Goal: Task Accomplishment & Management: Manage account settings

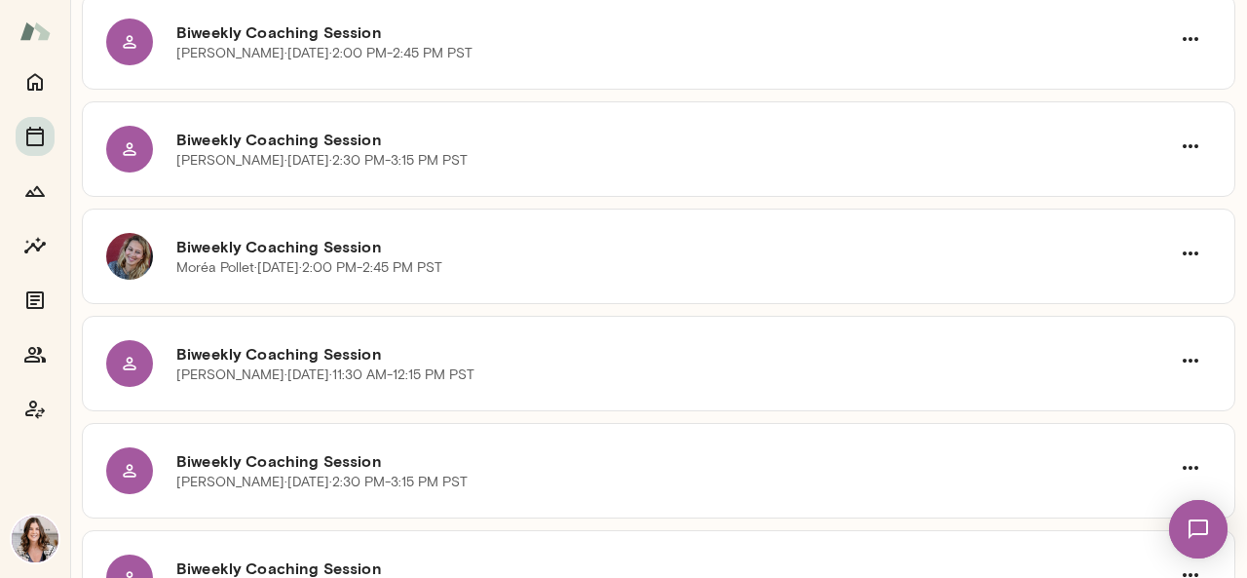
scroll to position [390, 0]
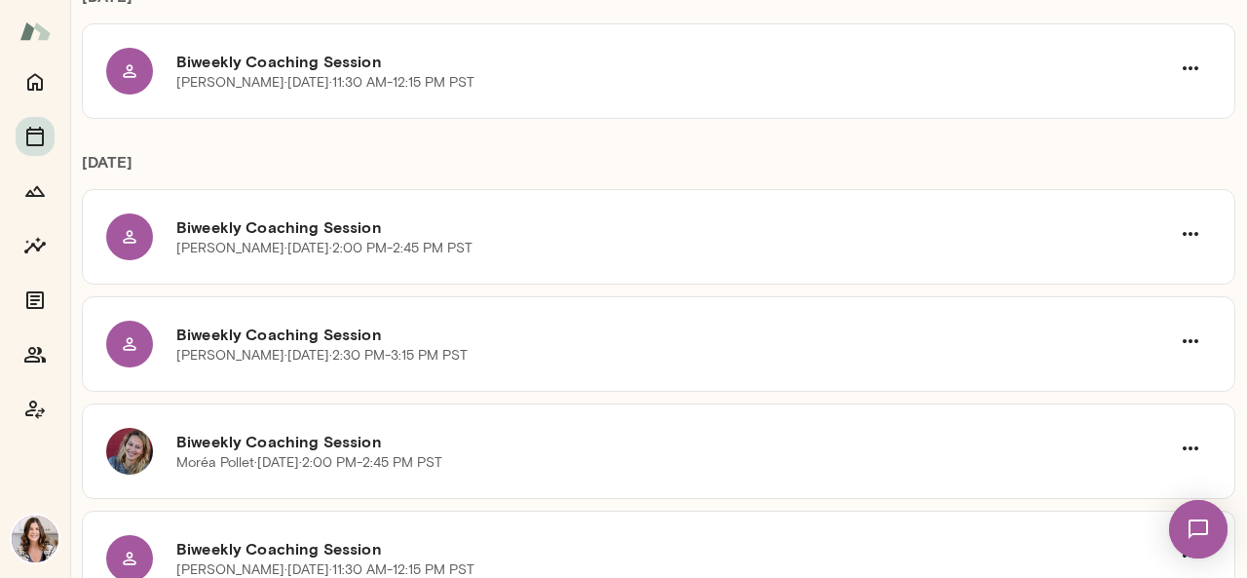
click at [39, 541] on img at bounding box center [35, 539] width 47 height 47
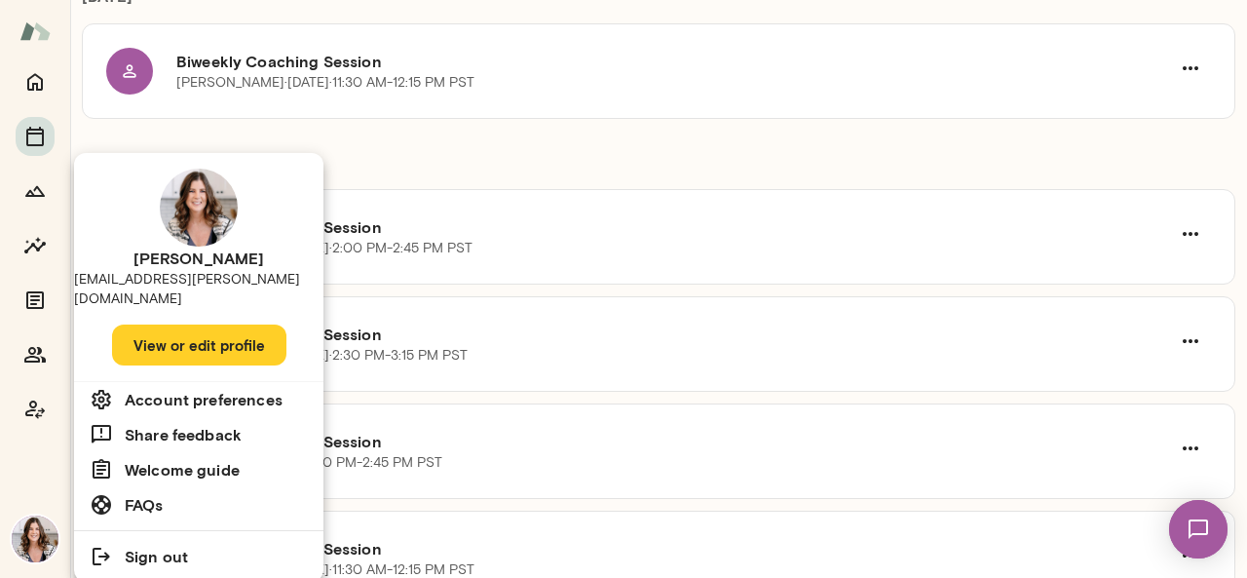
click at [229, 325] on button "View or edit profile" at bounding box center [199, 345] width 174 height 41
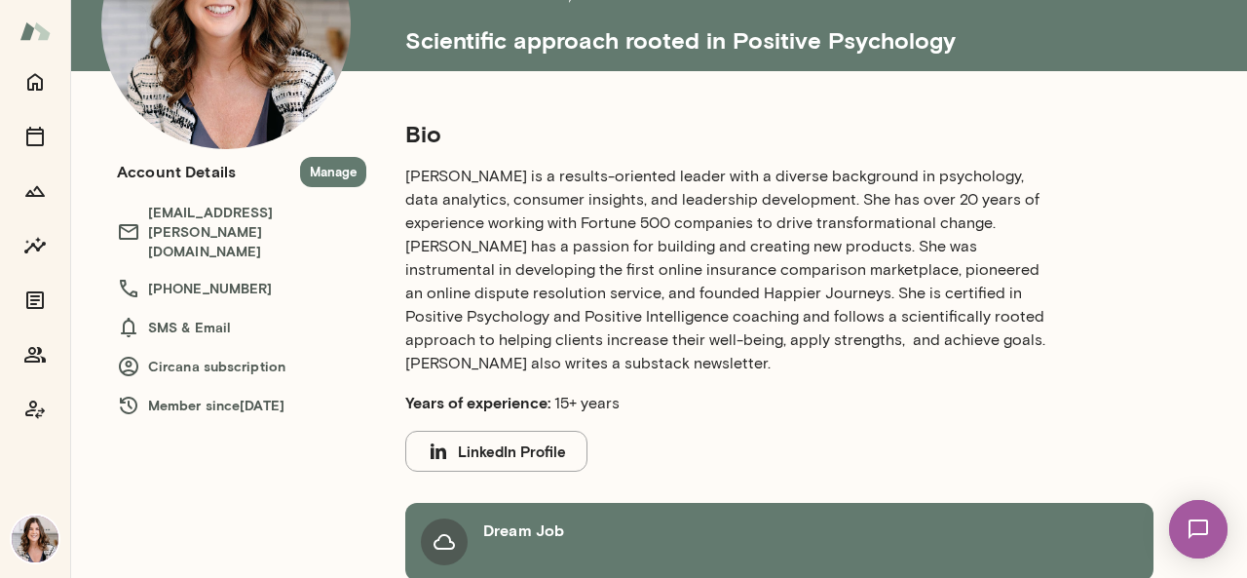
scroll to position [82, 0]
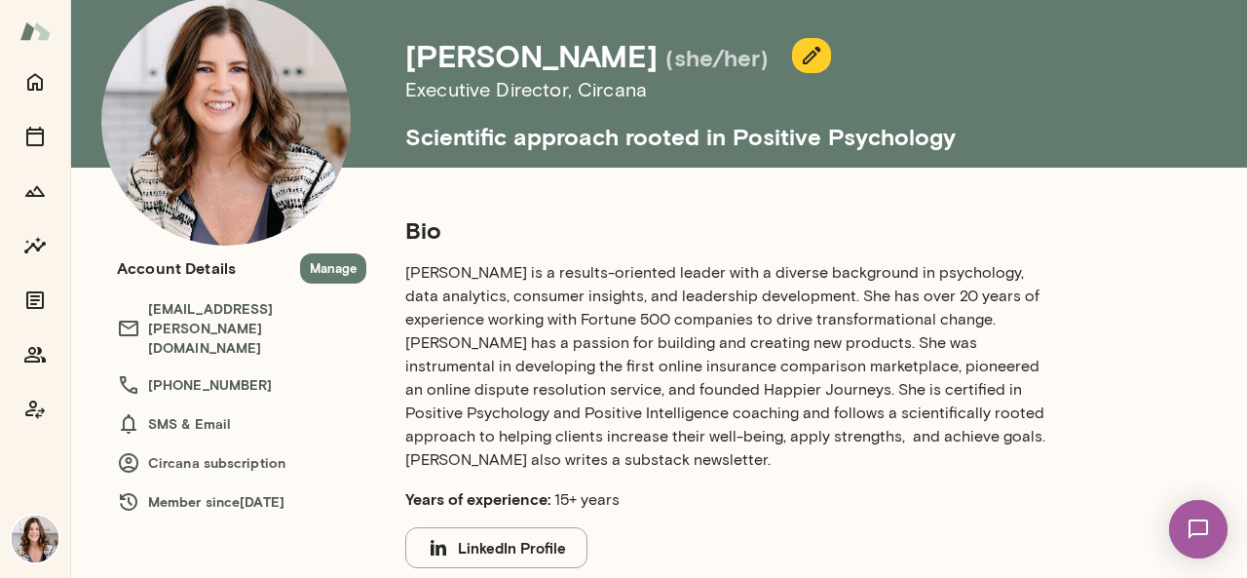
click at [823, 46] on icon "button" at bounding box center [811, 55] width 23 height 23
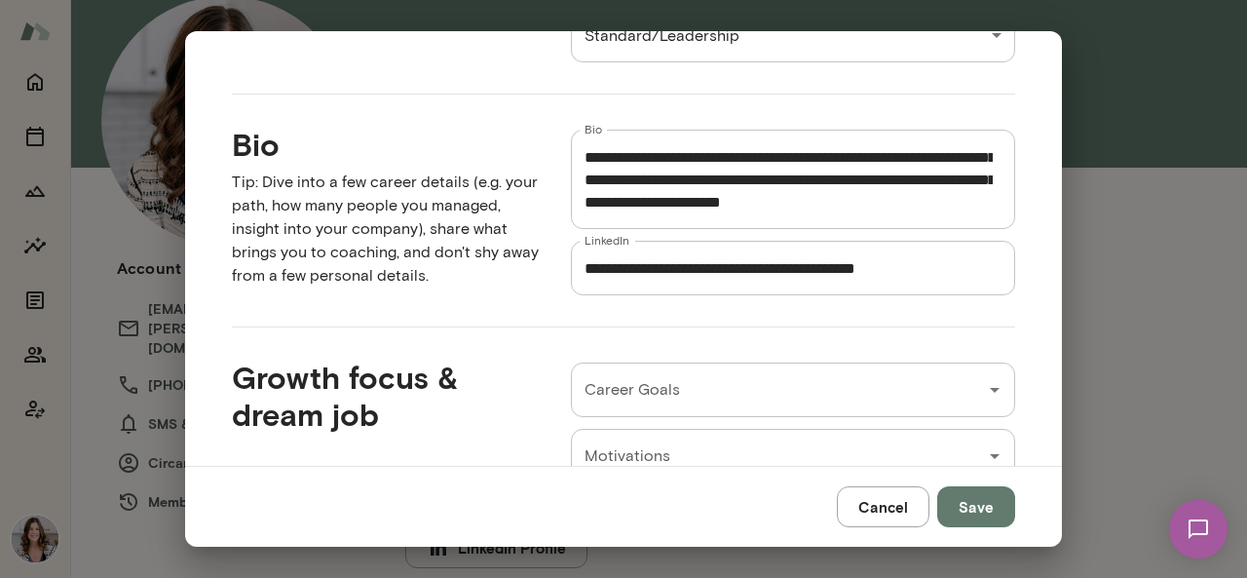
scroll to position [0, 0]
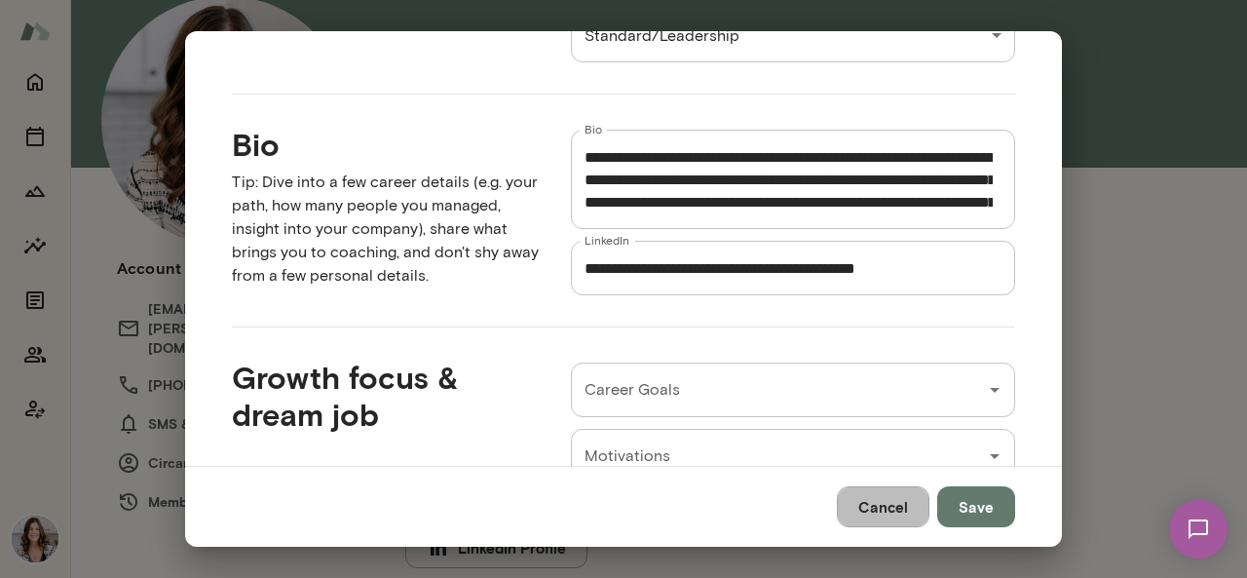
click at [887, 504] on button "Cancel" at bounding box center [883, 506] width 93 height 41
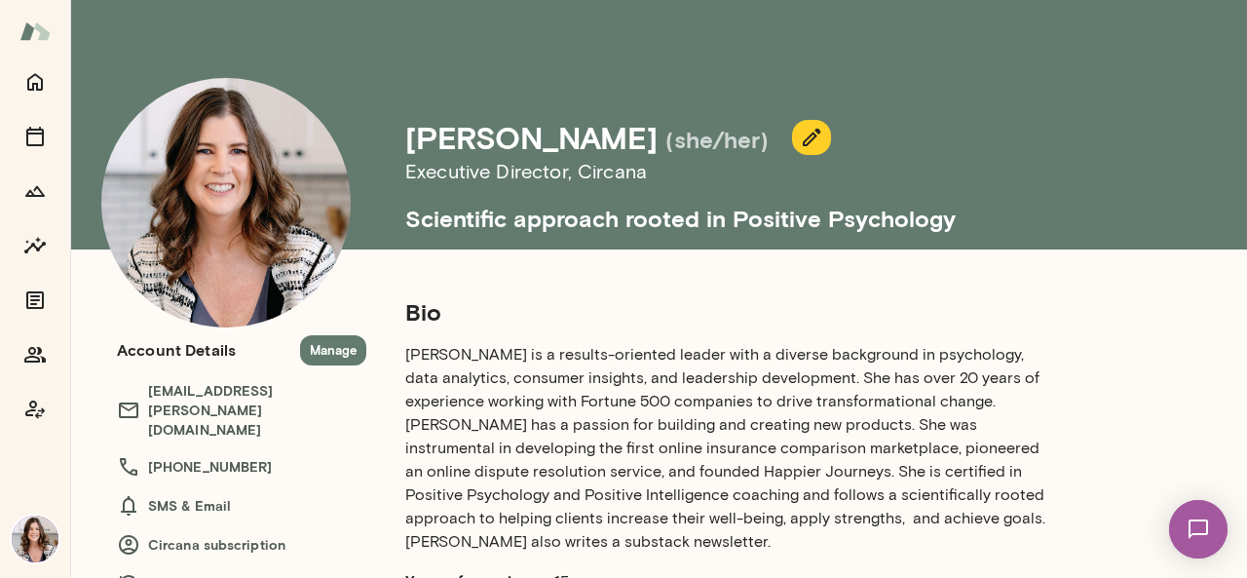
click at [823, 137] on icon "button" at bounding box center [811, 137] width 23 height 23
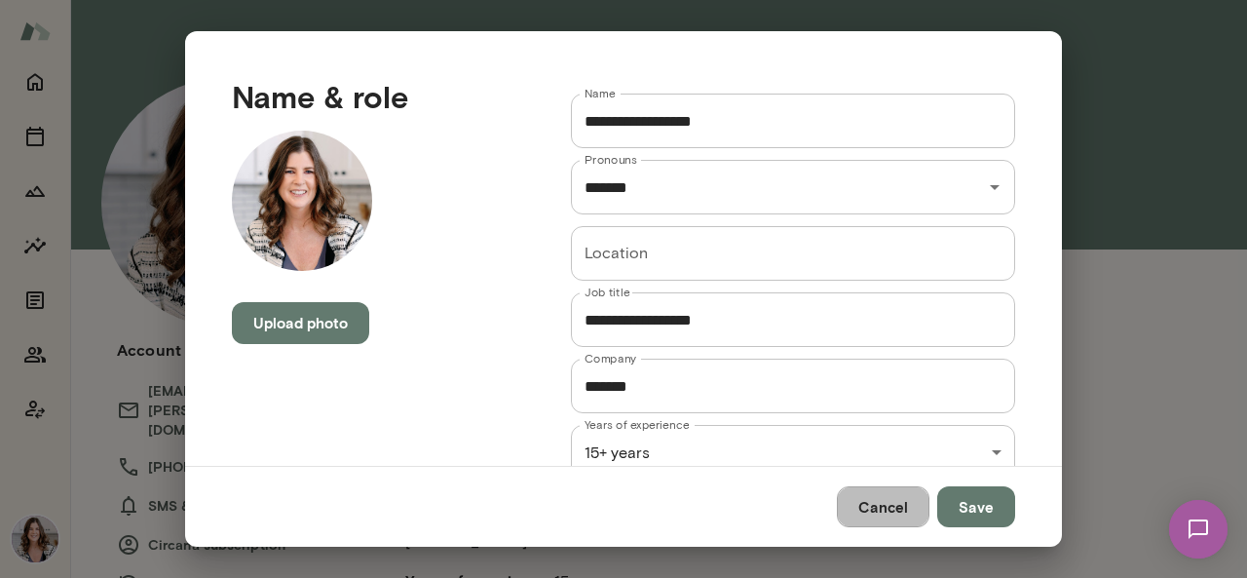
click at [881, 504] on button "Cancel" at bounding box center [883, 506] width 93 height 41
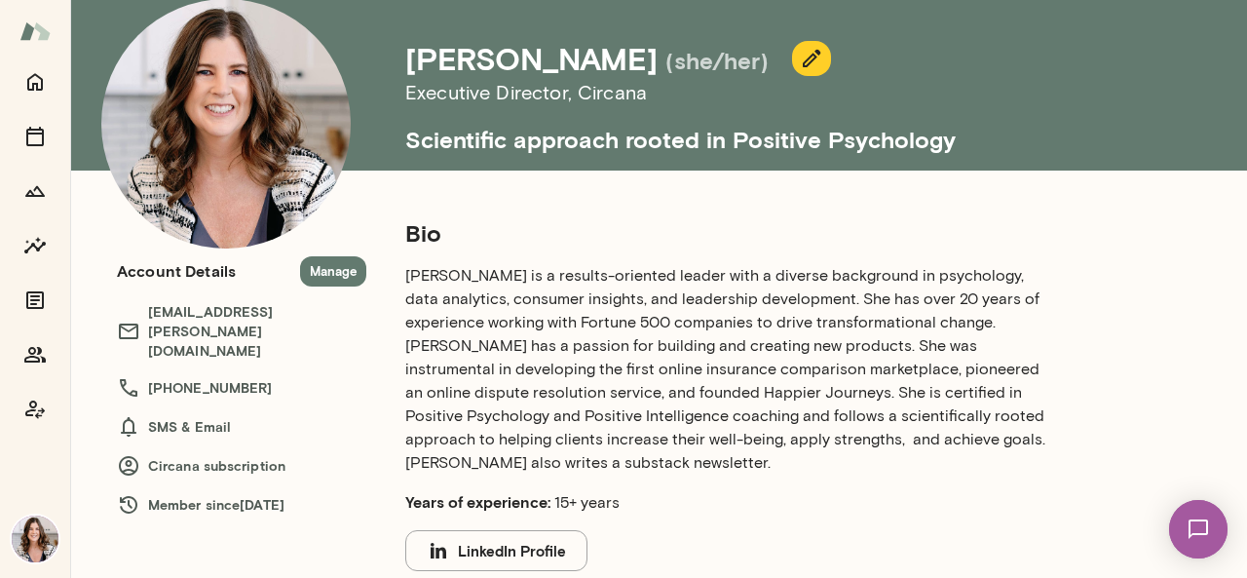
scroll to position [97, 0]
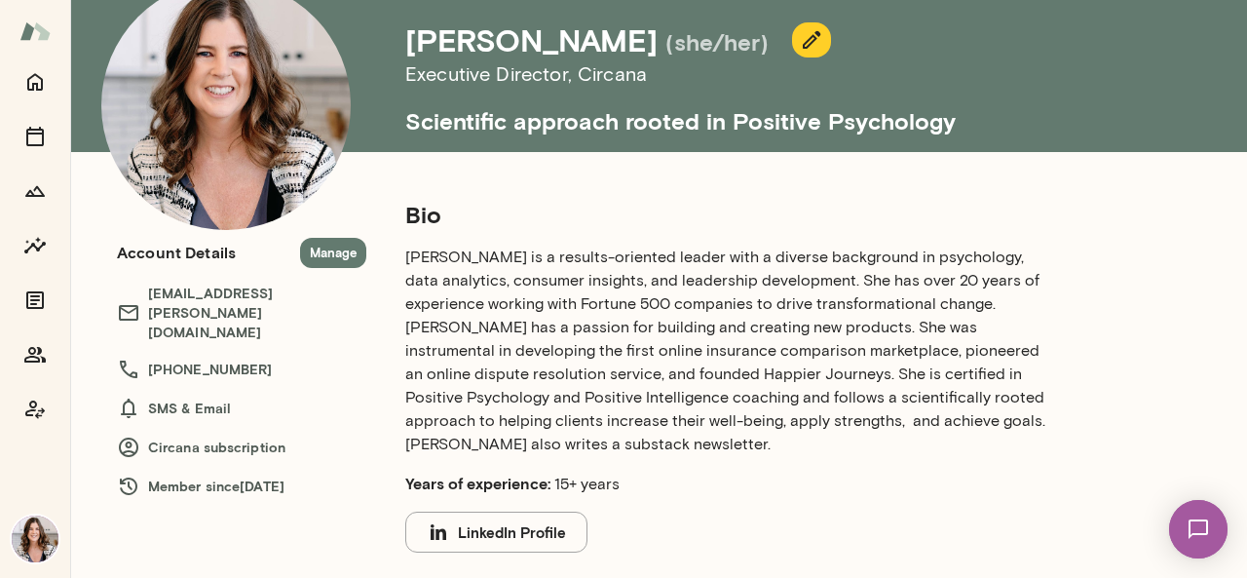
click at [39, 537] on img at bounding box center [35, 539] width 47 height 47
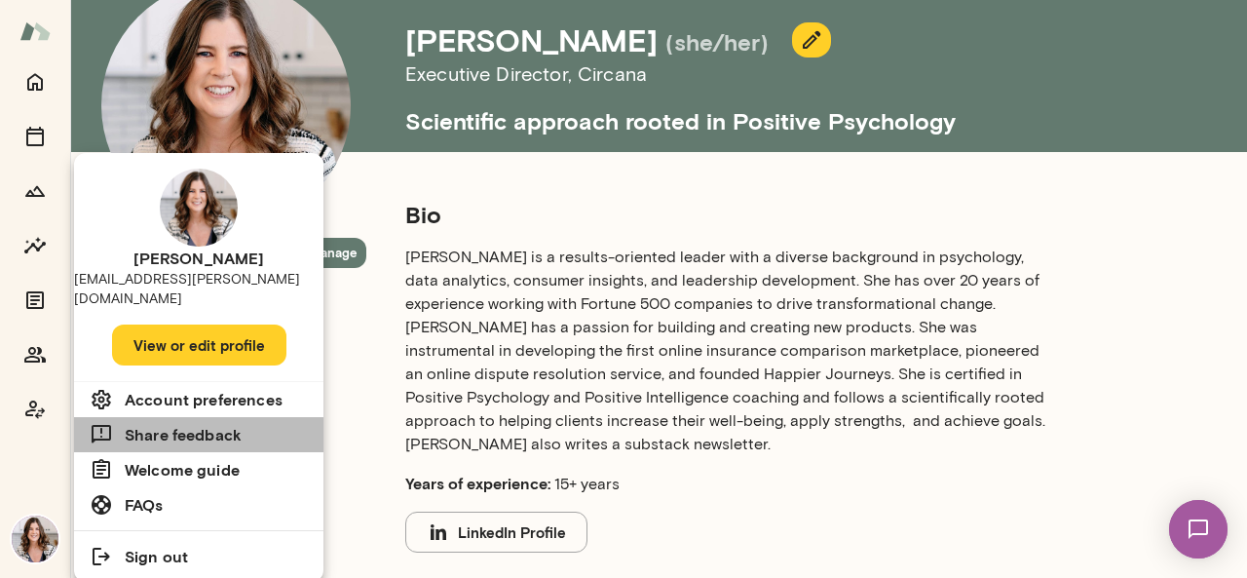
click at [218, 423] on h6 "Share feedback" at bounding box center [183, 434] width 117 height 23
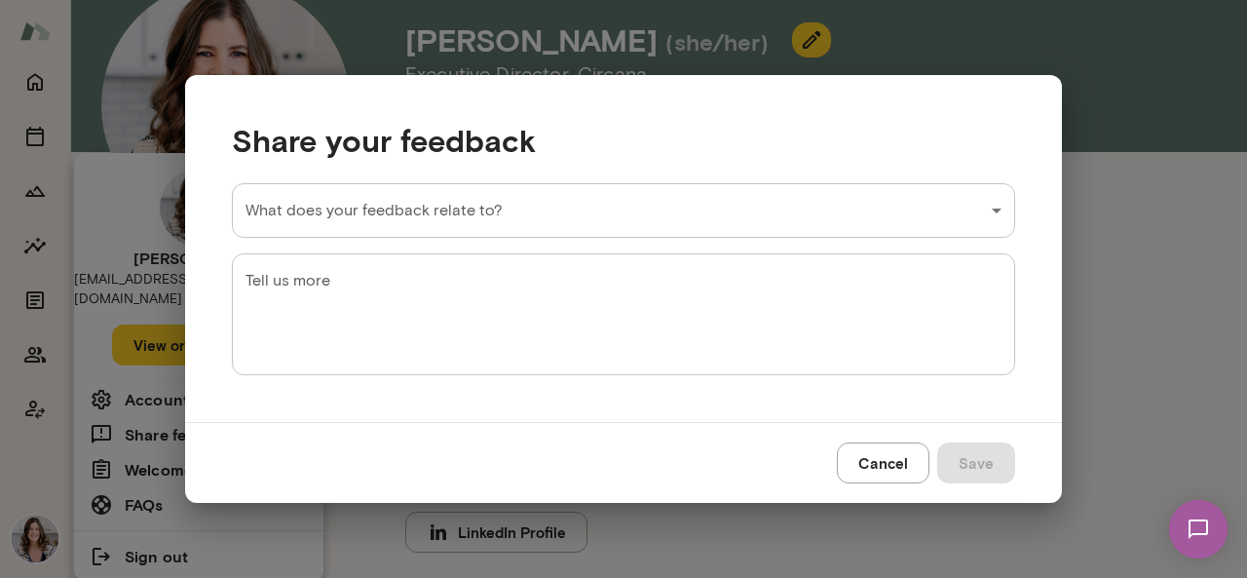
click at [871, 459] on button "Cancel" at bounding box center [883, 462] width 93 height 41
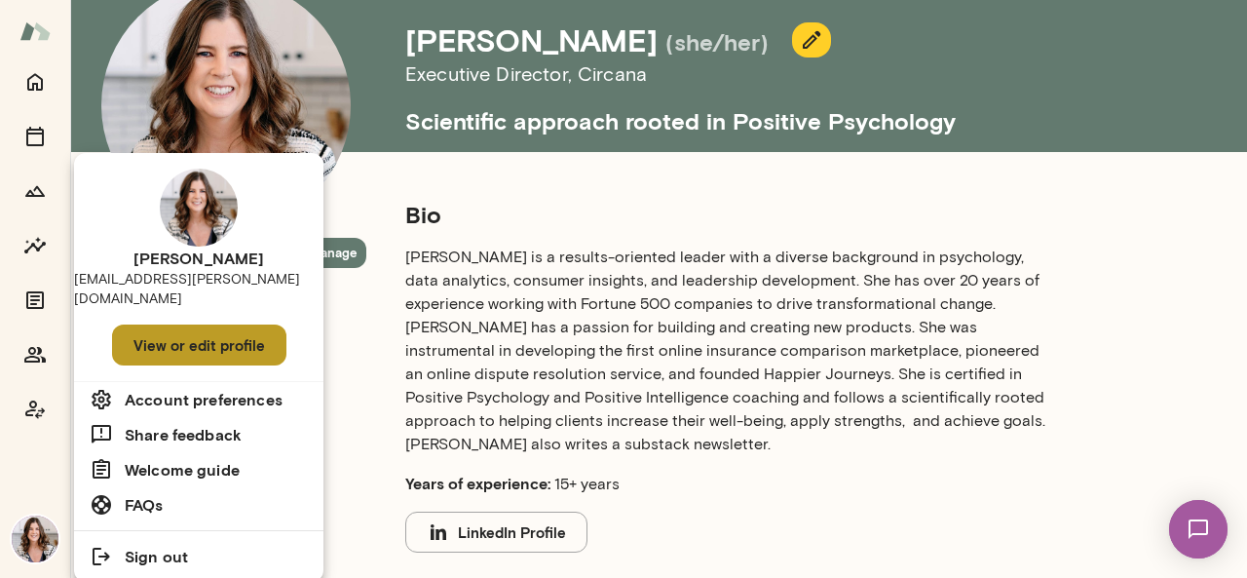
click at [220, 327] on button "View or edit profile" at bounding box center [199, 345] width 174 height 41
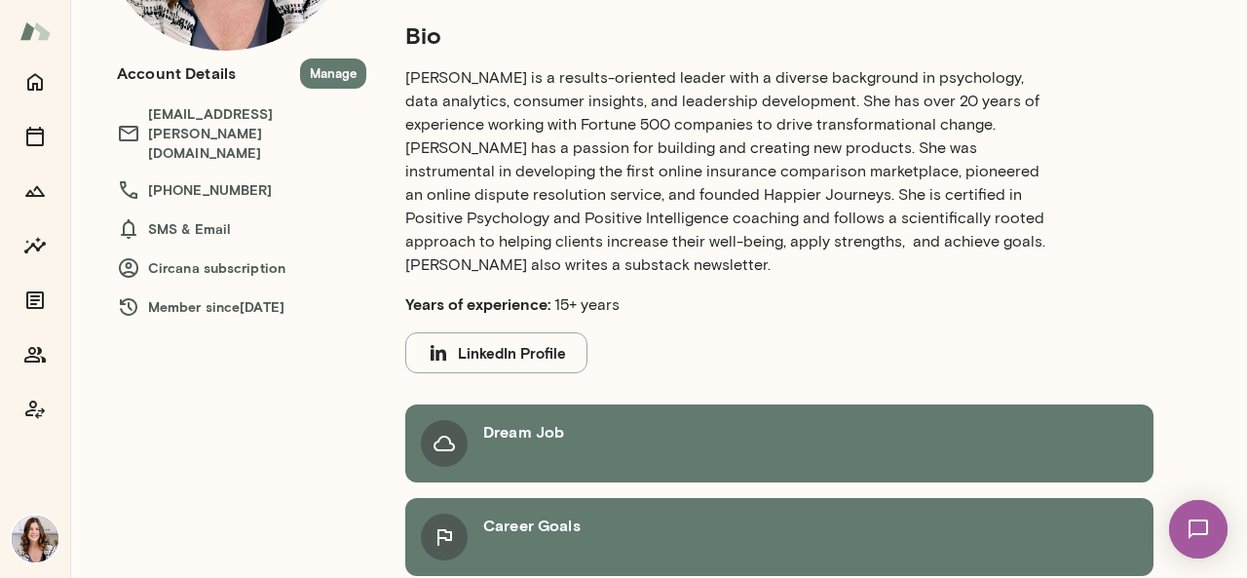
scroll to position [0, 0]
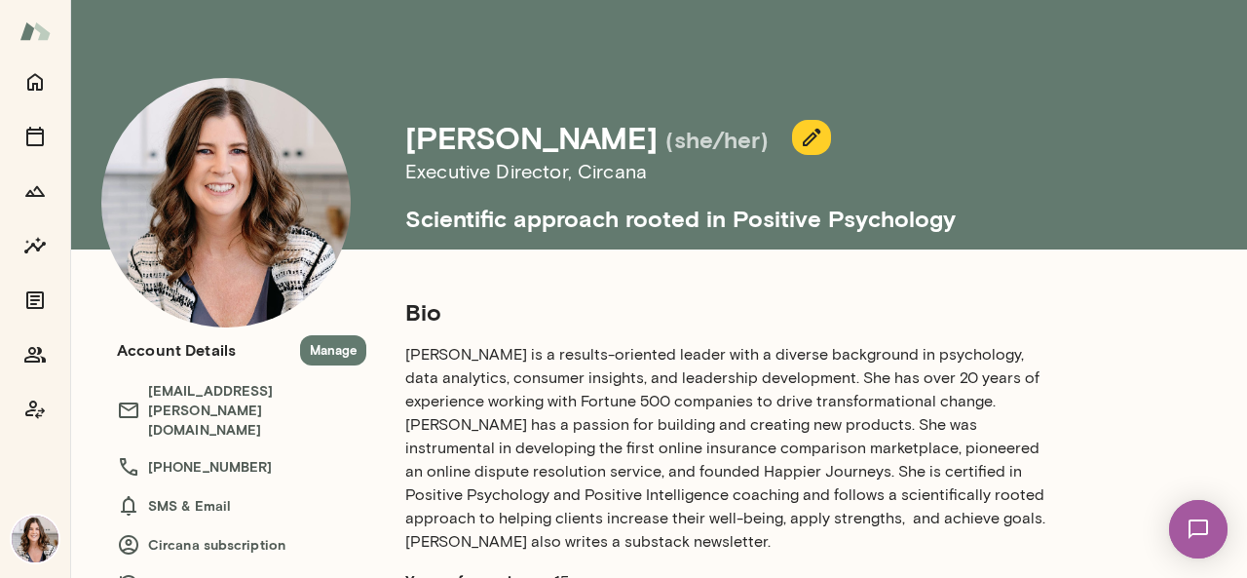
click at [331, 350] on button "Manage" at bounding box center [333, 350] width 66 height 30
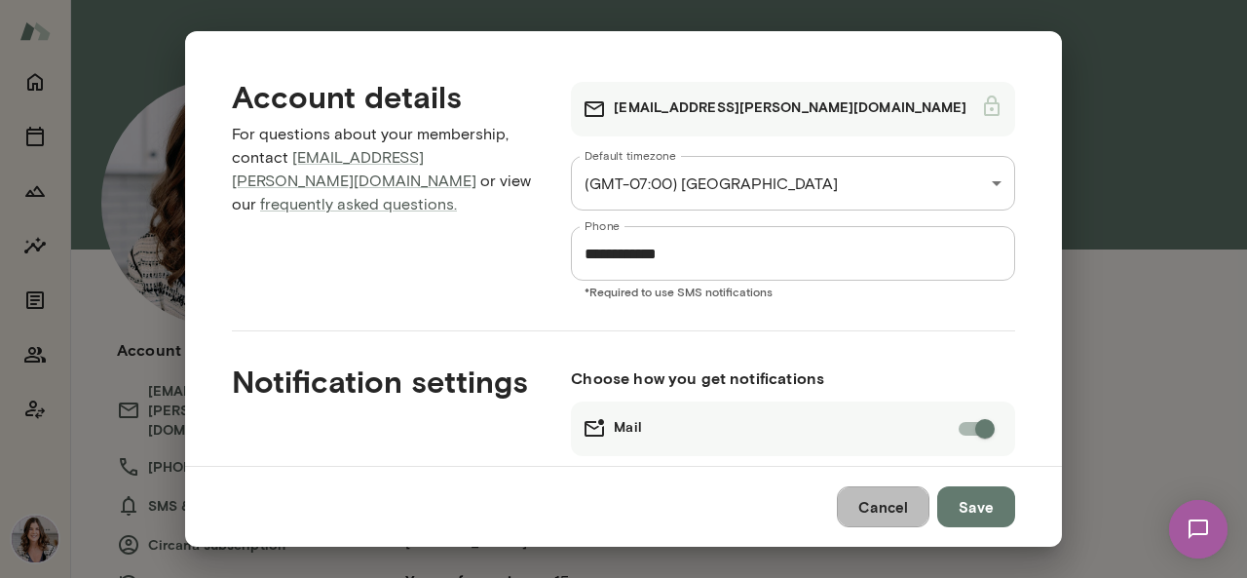
click at [884, 515] on button "Cancel" at bounding box center [883, 506] width 93 height 41
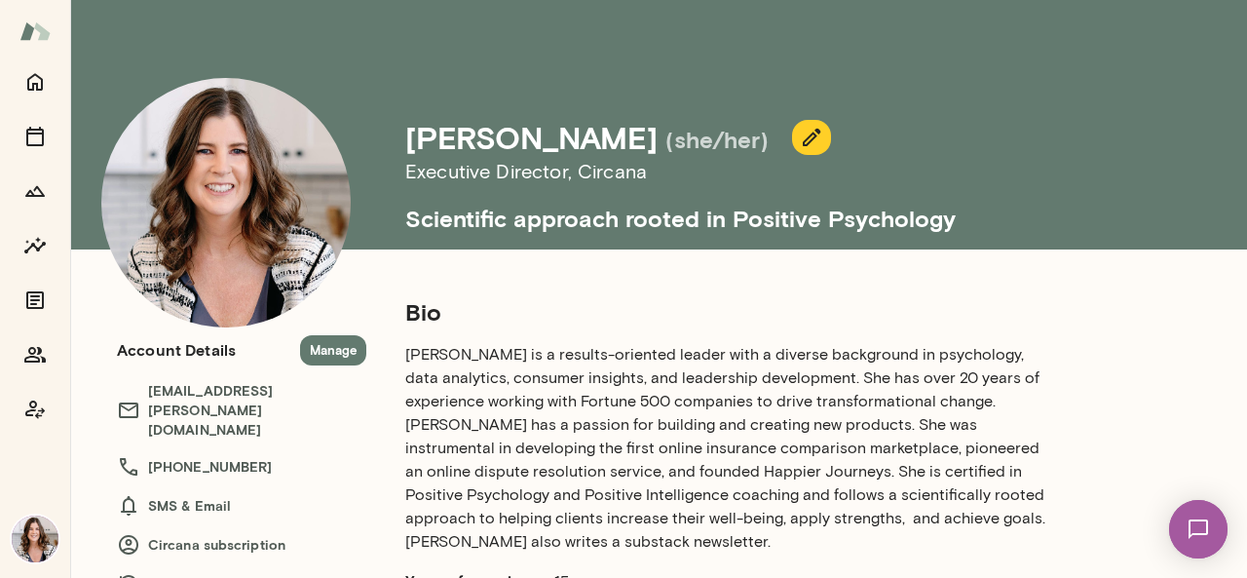
click at [831, 134] on button "button" at bounding box center [811, 137] width 39 height 35
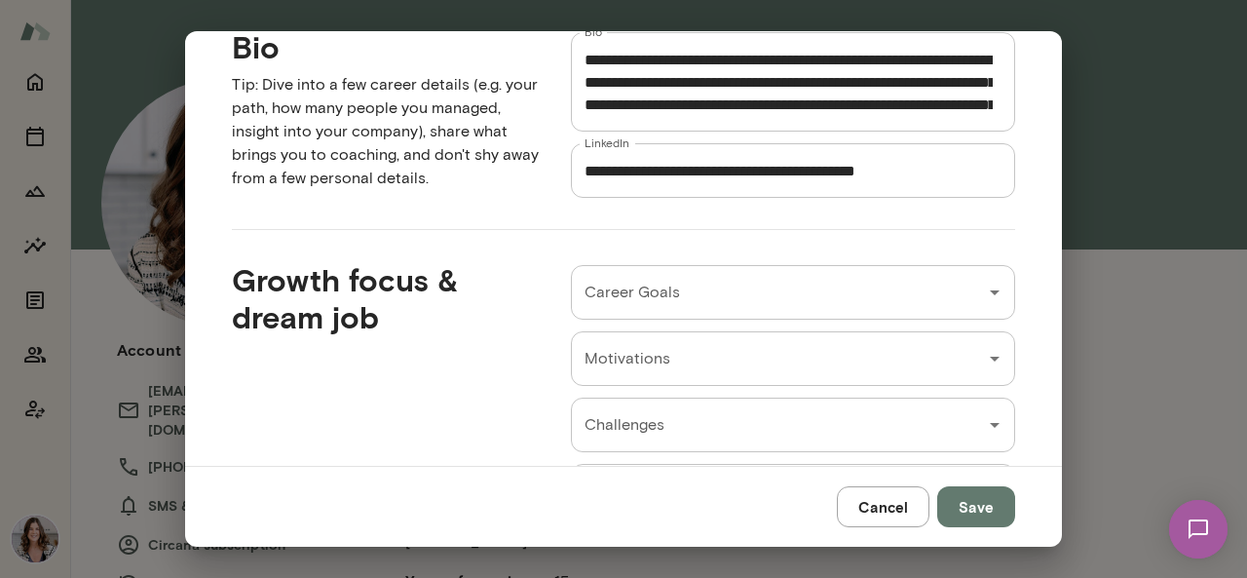
scroll to position [678, 0]
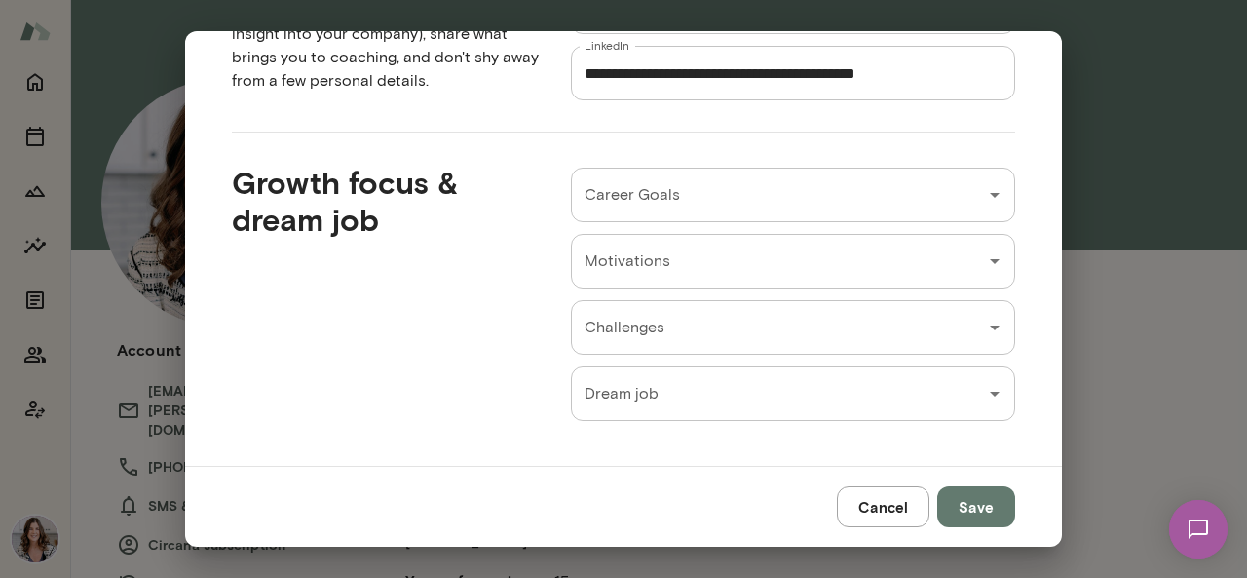
click at [916, 492] on button "Cancel" at bounding box center [883, 506] width 93 height 41
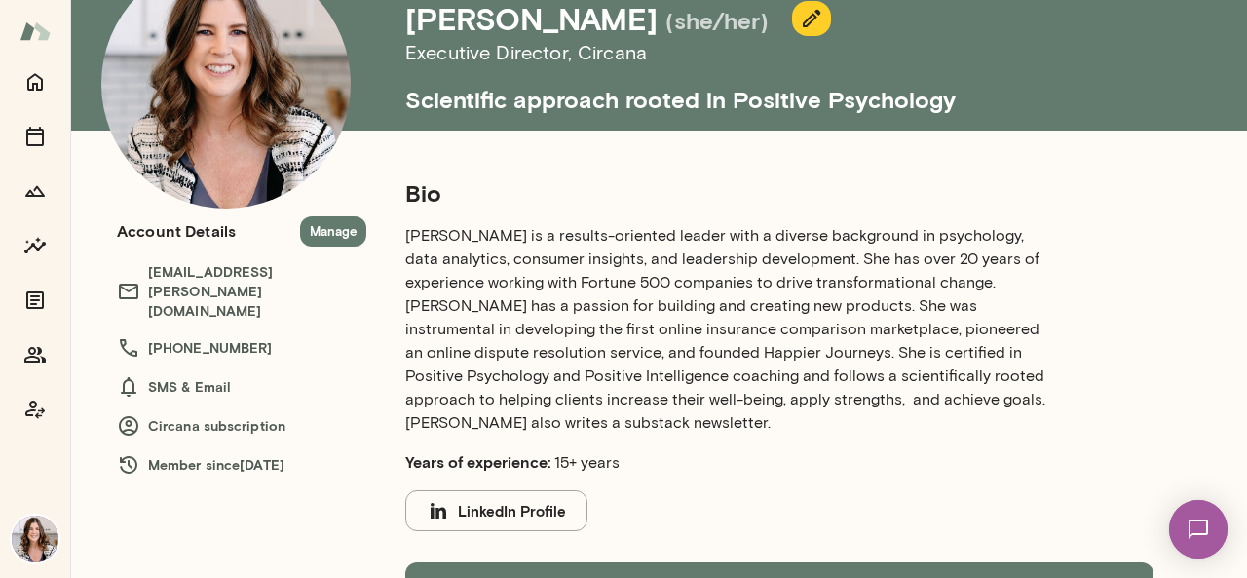
scroll to position [0, 0]
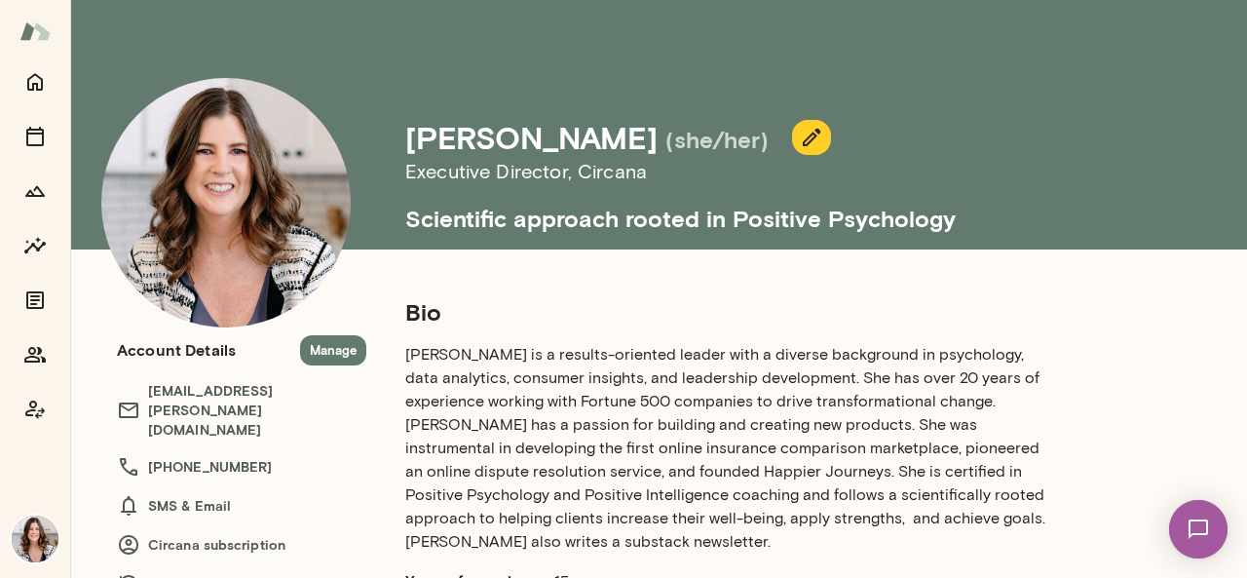
click at [831, 121] on button "button" at bounding box center [811, 137] width 39 height 35
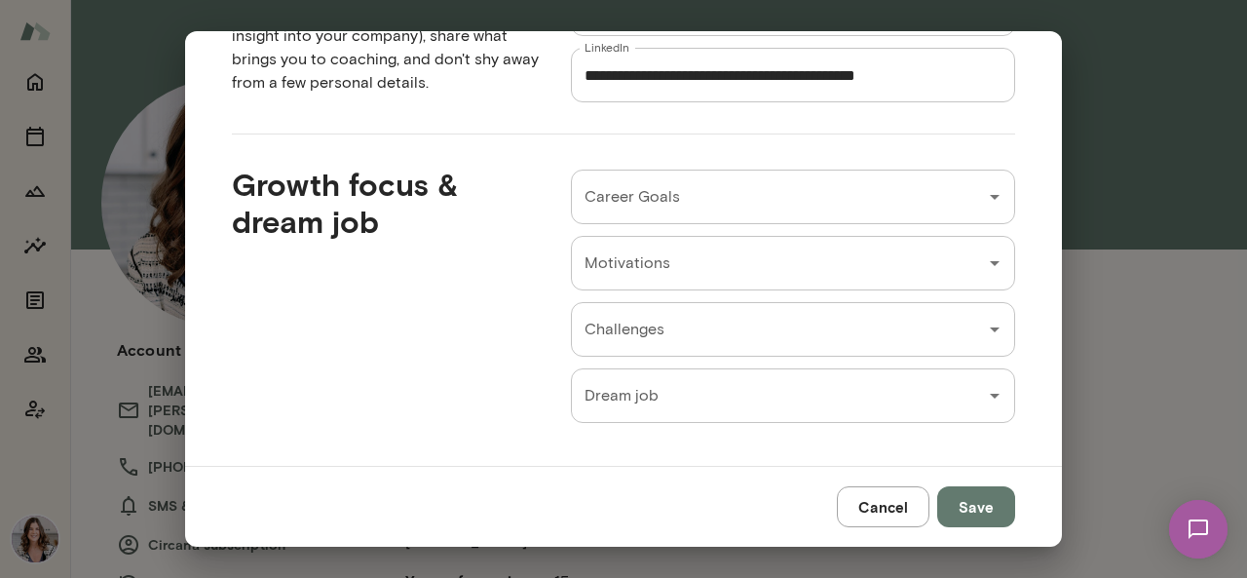
scroll to position [678, 0]
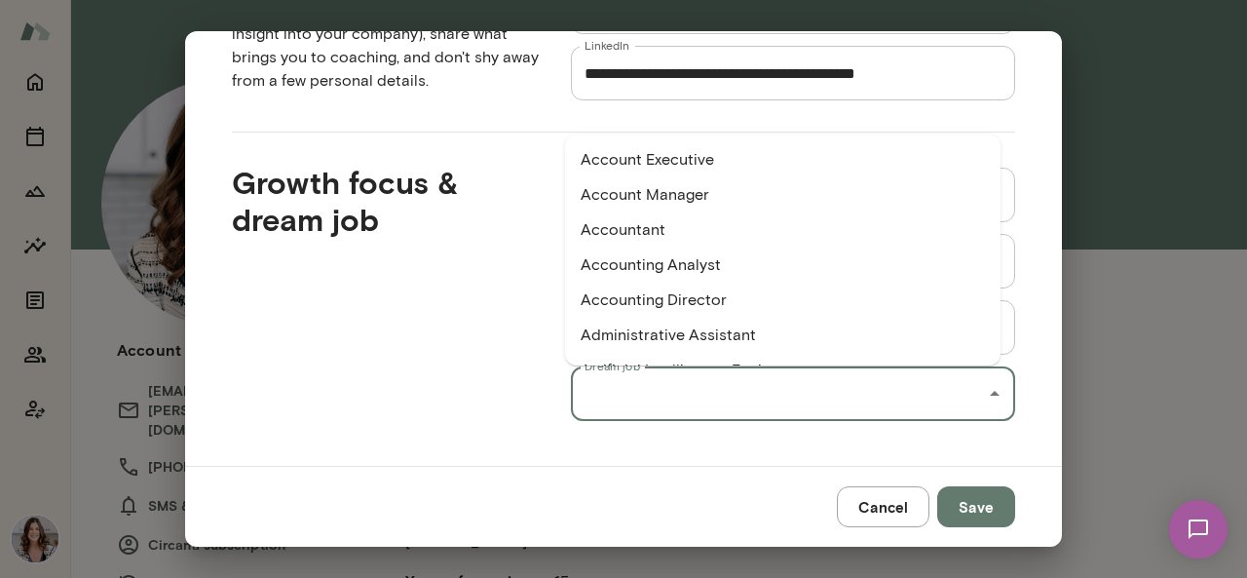
click at [795, 392] on input "Dream job" at bounding box center [779, 393] width 398 height 37
click at [466, 348] on div "Growth focus & dream job" at bounding box center [370, 277] width 339 height 288
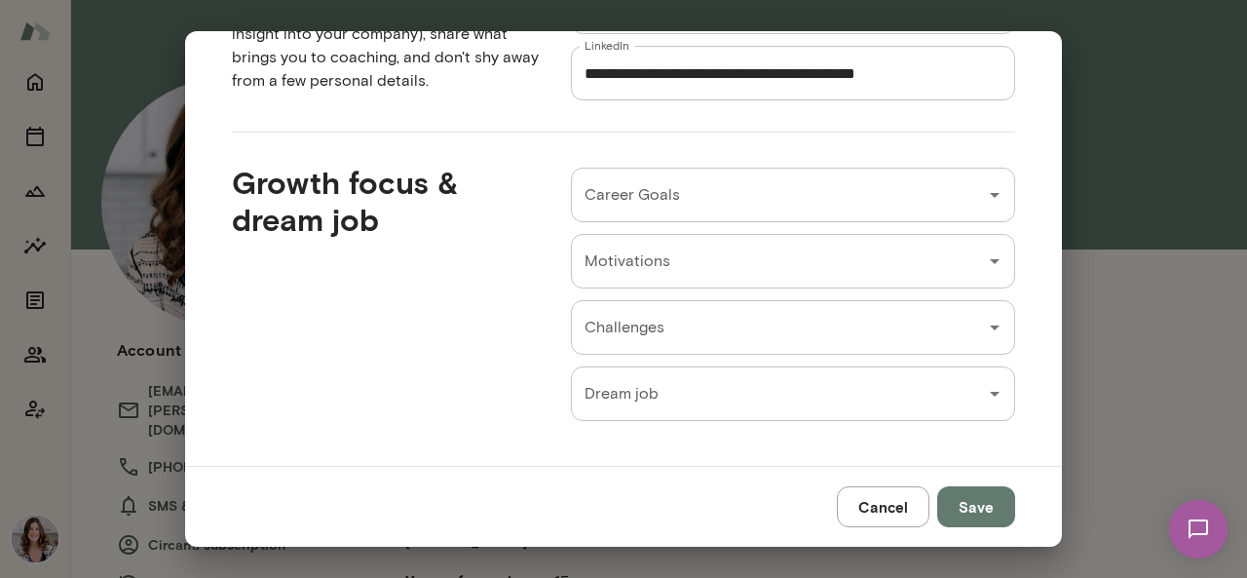
click at [700, 324] on input "Challenges" at bounding box center [779, 327] width 398 height 37
click at [466, 284] on div "Growth focus & dream job" at bounding box center [370, 277] width 339 height 288
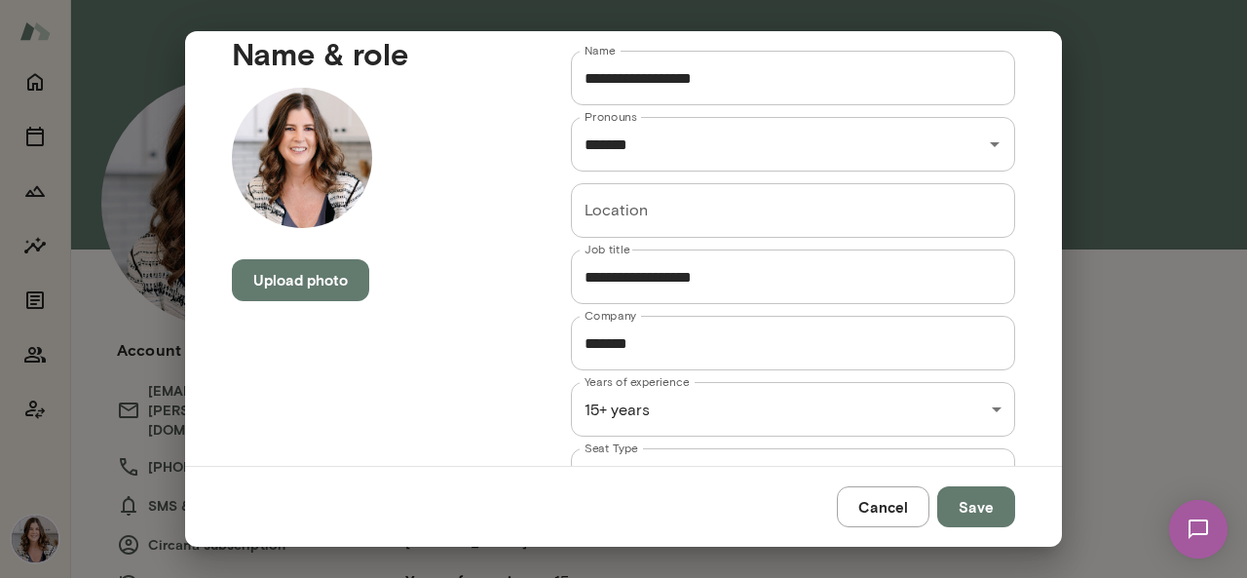
scroll to position [0, 0]
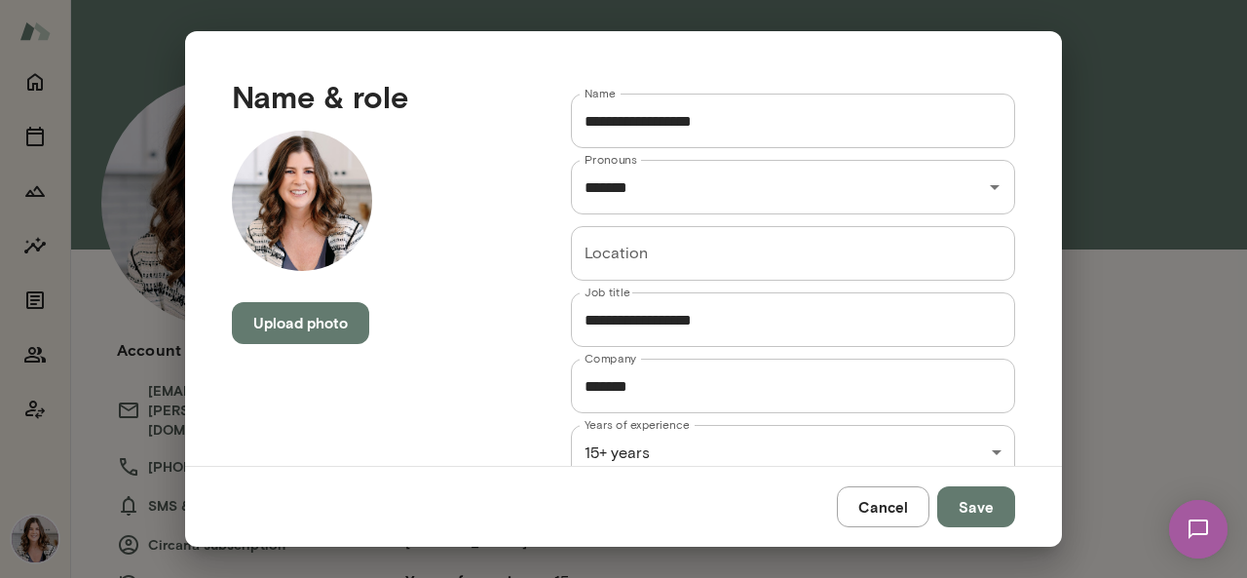
click at [630, 253] on input "Location" at bounding box center [793, 253] width 444 height 55
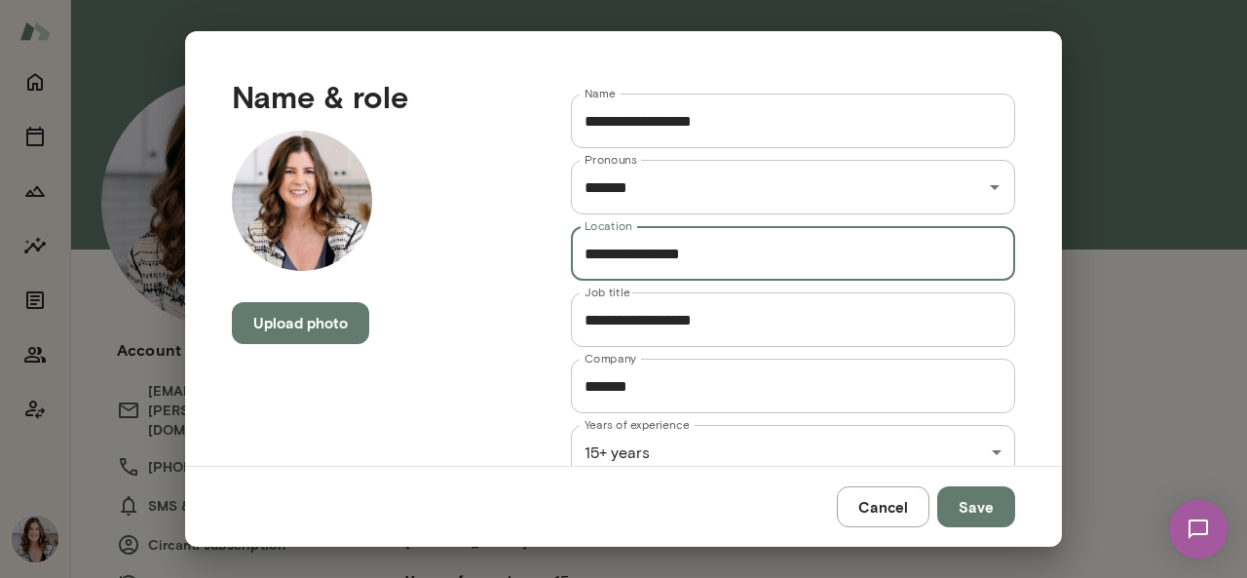
type input "**********"
click at [980, 517] on button "Save" at bounding box center [976, 506] width 78 height 41
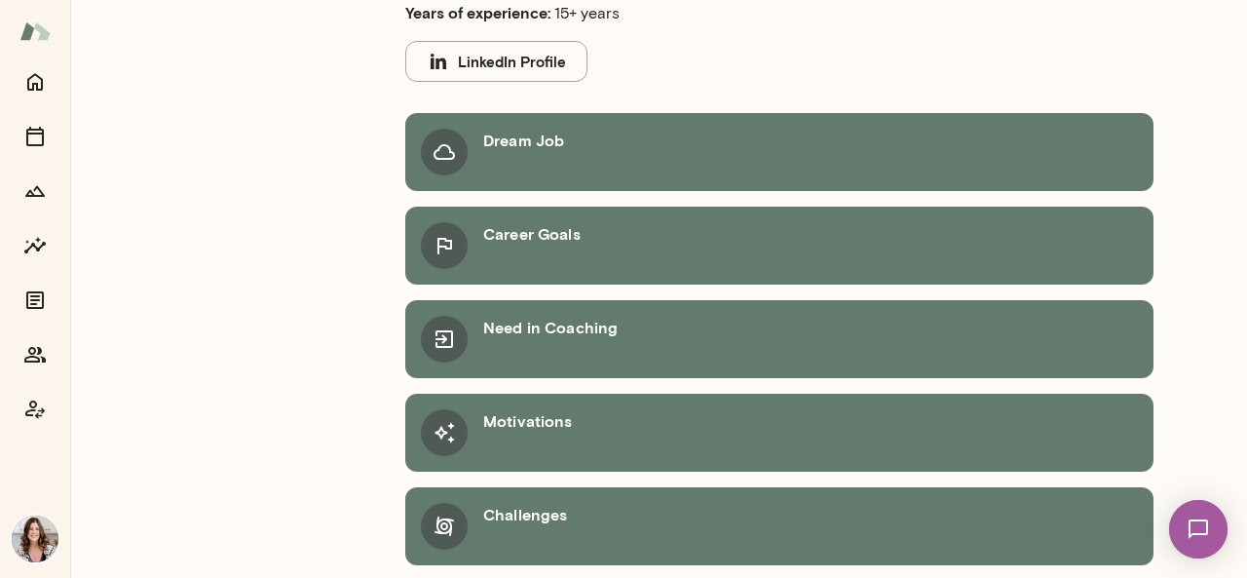
scroll to position [593, 0]
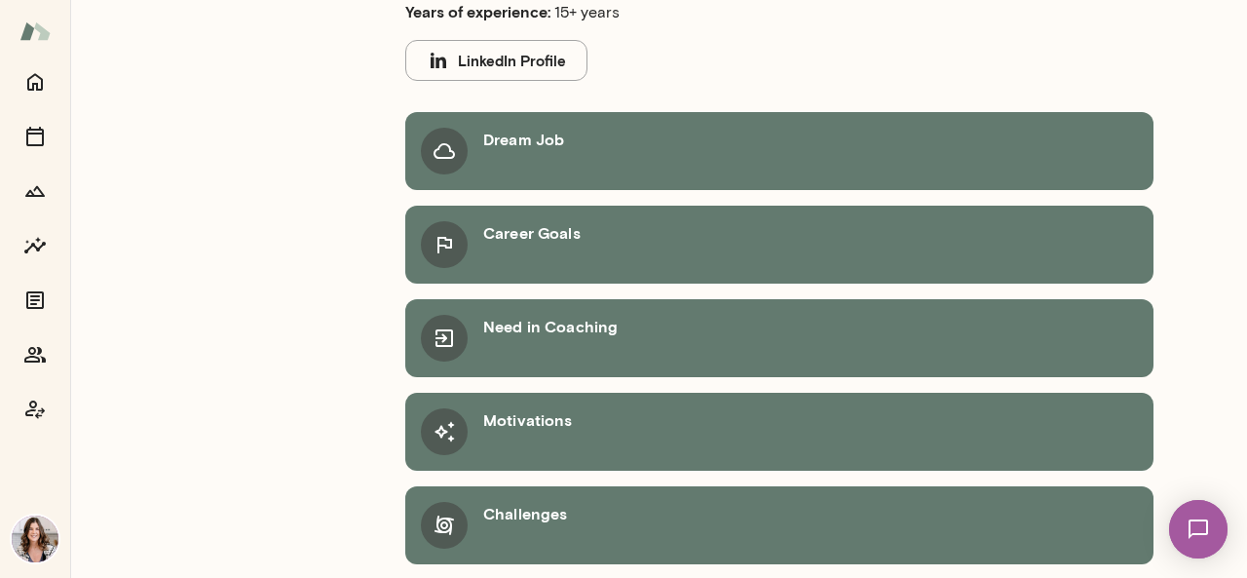
click at [1193, 517] on img at bounding box center [1199, 529] width 80 height 80
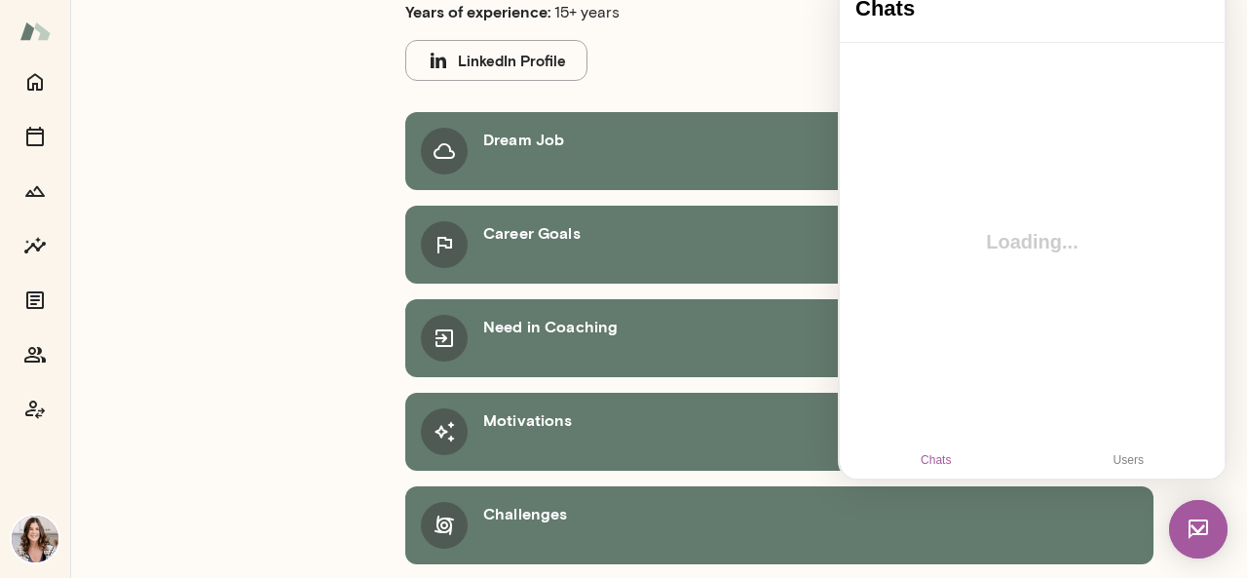
scroll to position [0, 0]
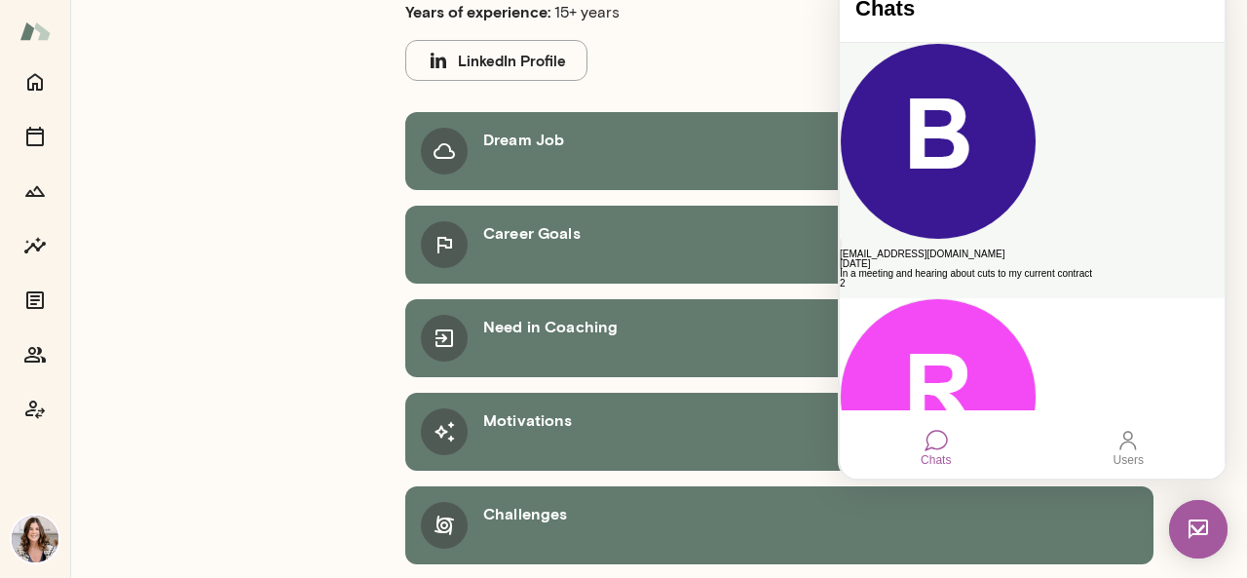
click at [1044, 249] on div "[EMAIL_ADDRESS][DOMAIN_NAME]" at bounding box center [1032, 254] width 385 height 10
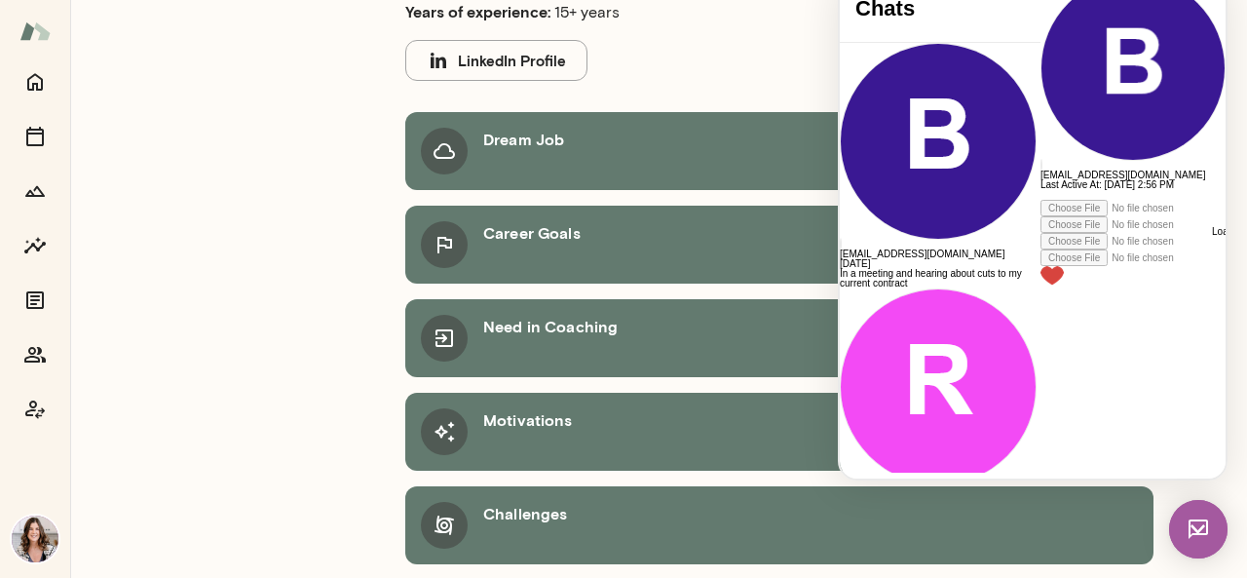
scroll to position [591, 0]
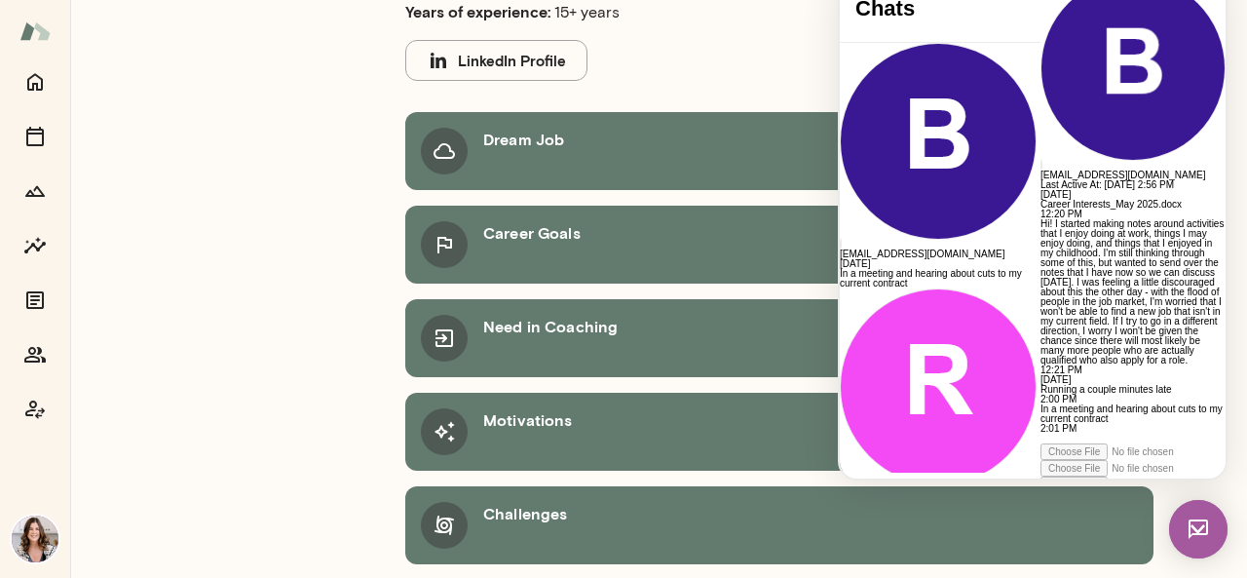
click at [1206, 520] on img at bounding box center [1198, 529] width 58 height 58
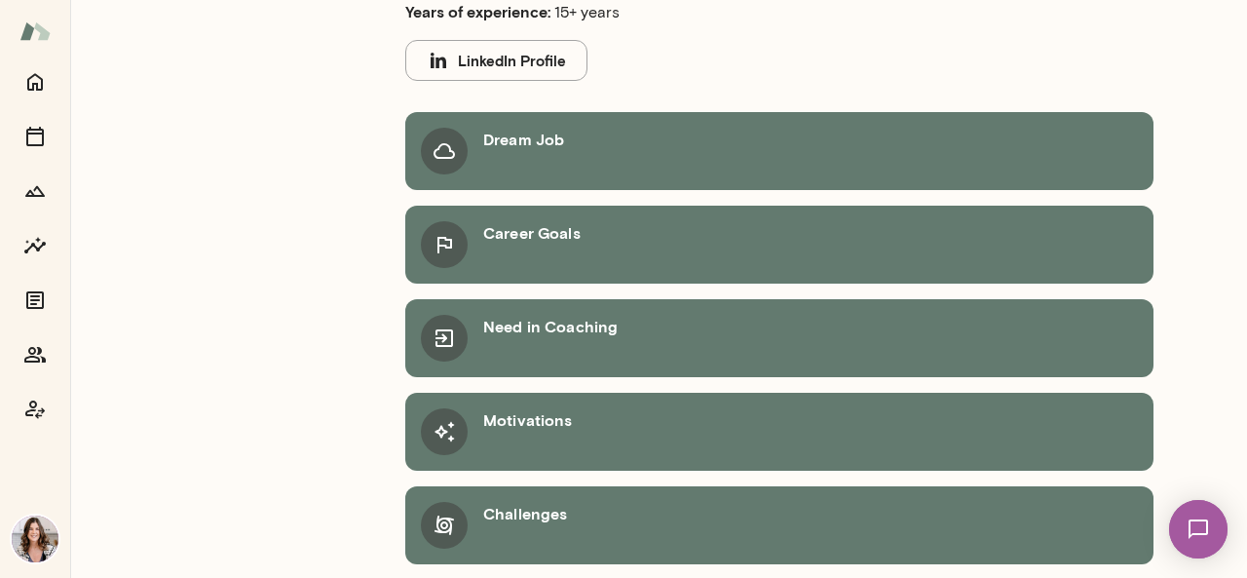
scroll to position [301, 0]
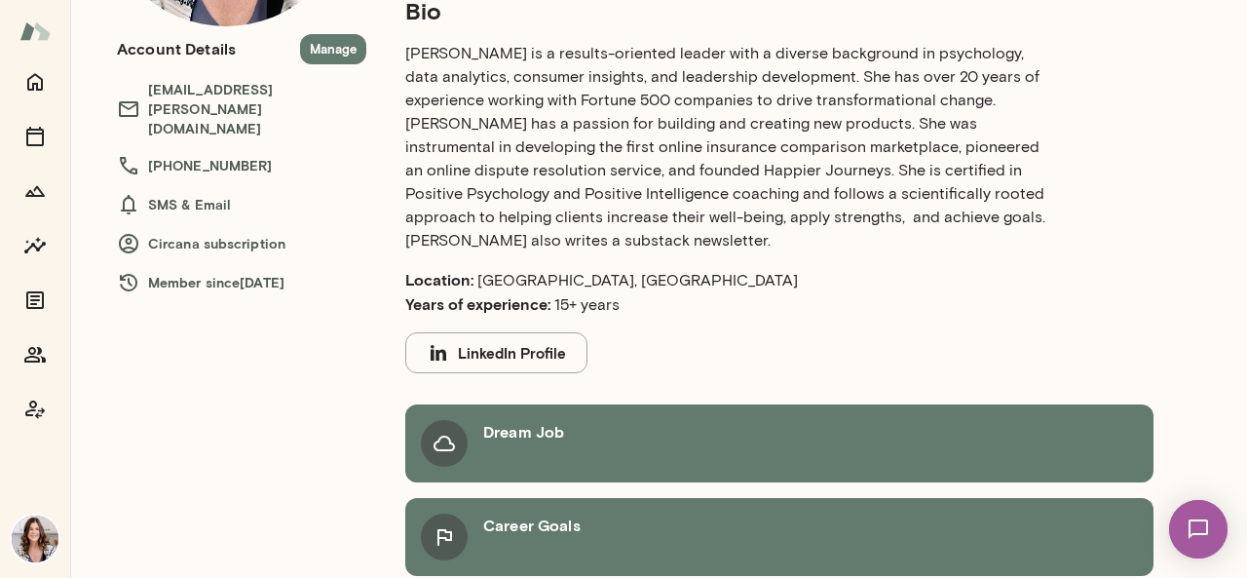
click at [35, 542] on img at bounding box center [35, 539] width 47 height 47
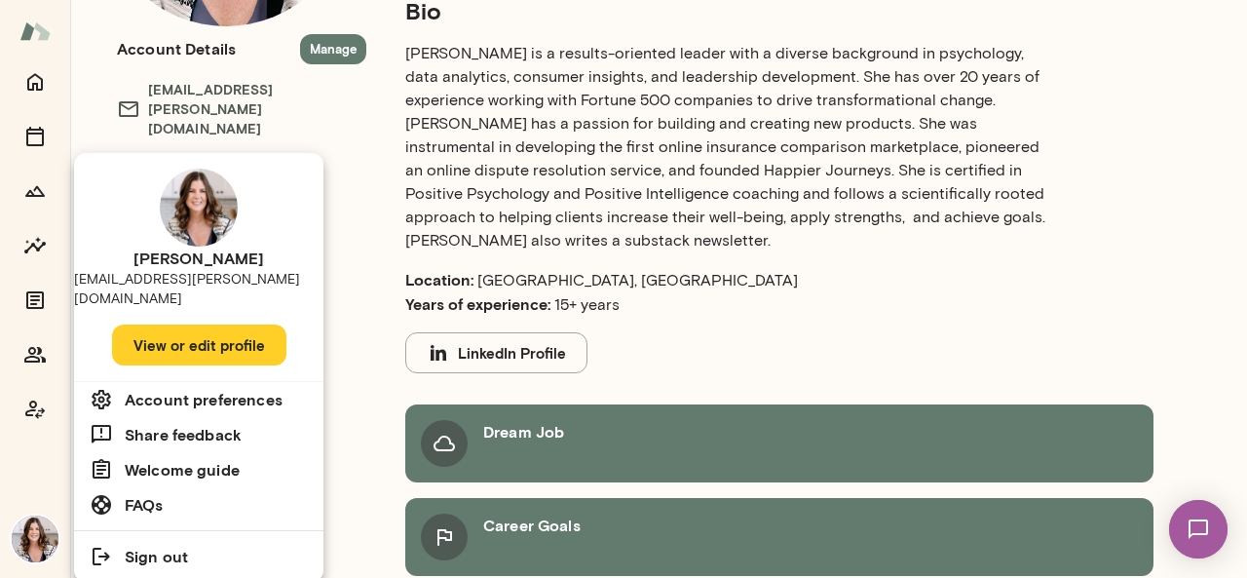
click at [213, 325] on button "View or edit profile" at bounding box center [199, 345] width 174 height 41
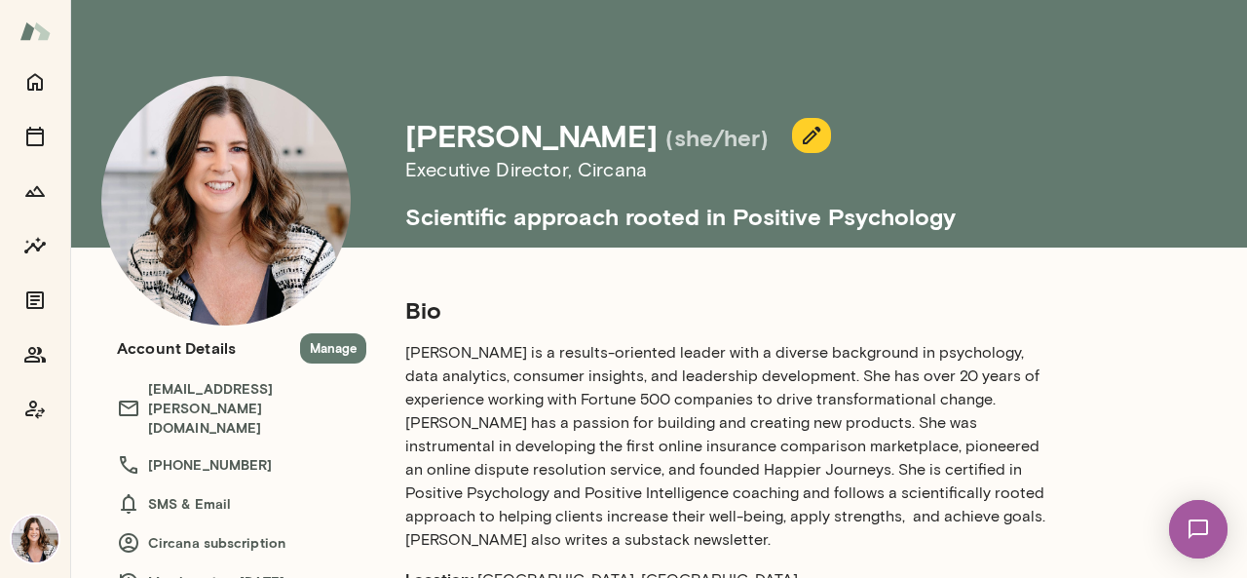
scroll to position [0, 0]
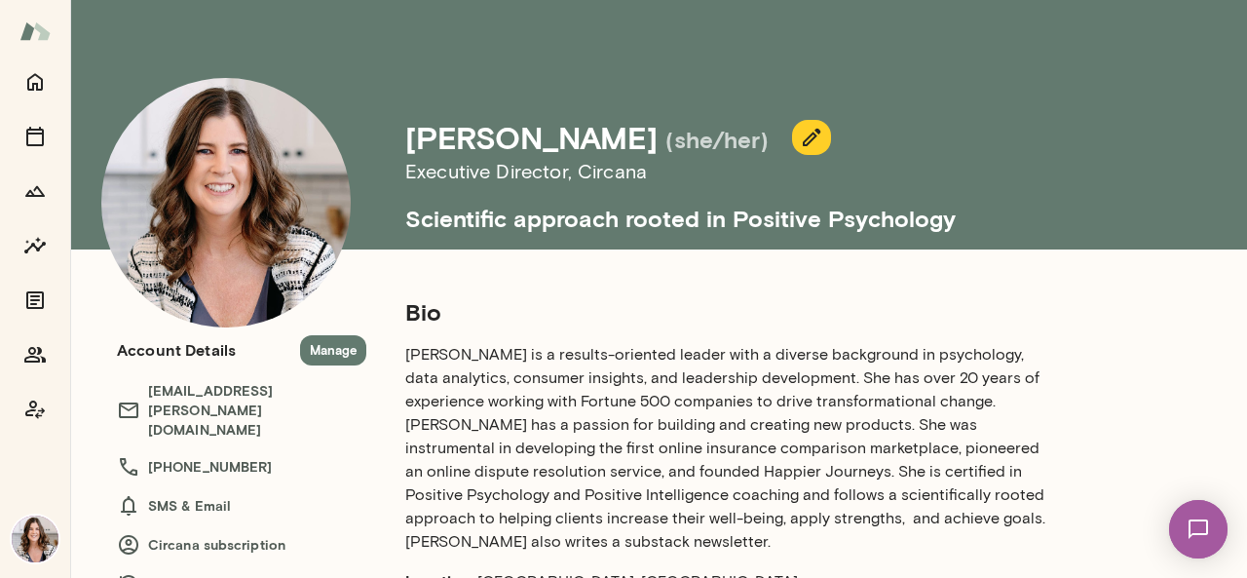
click at [43, 36] on img at bounding box center [34, 31] width 31 height 37
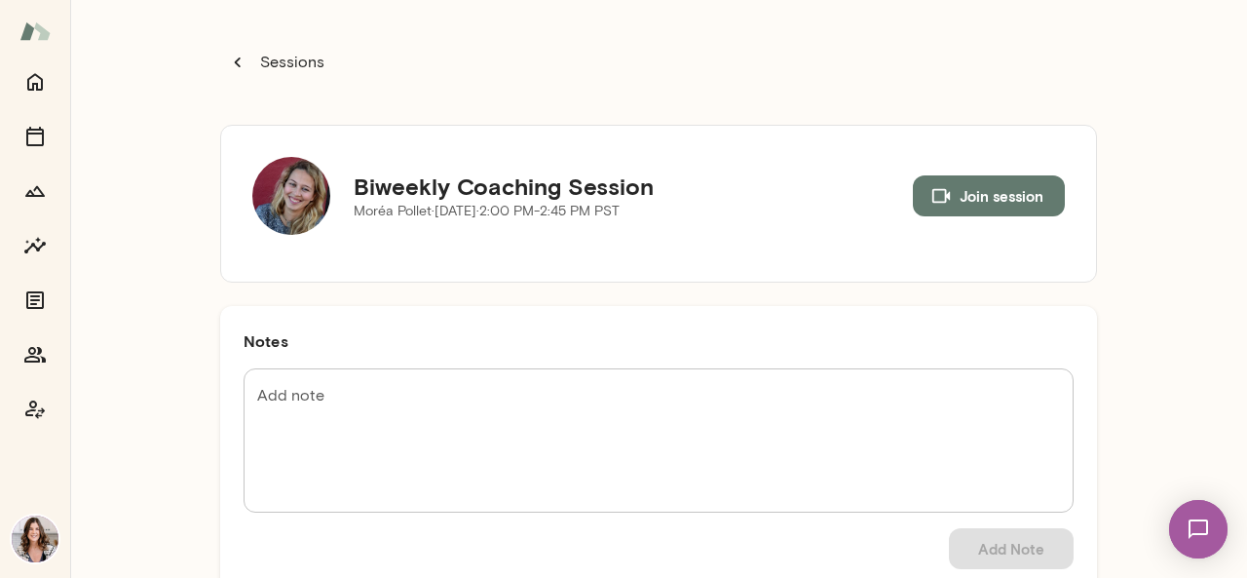
click at [38, 28] on img at bounding box center [34, 31] width 31 height 37
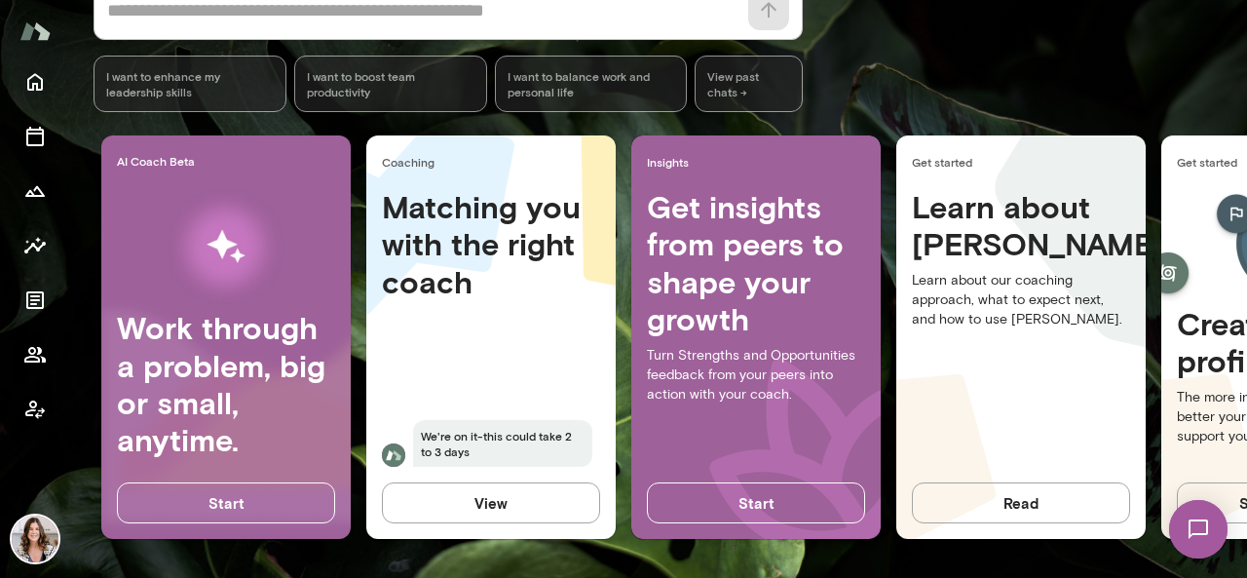
scroll to position [0, 225]
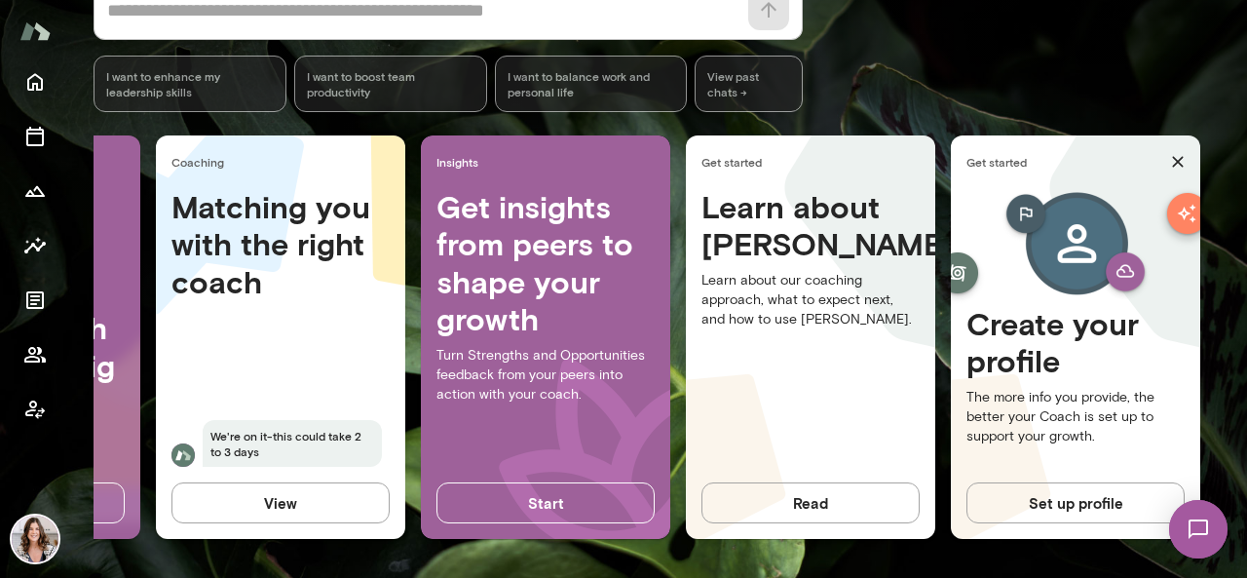
drag, startPoint x: 980, startPoint y: 545, endPoint x: 7, endPoint y: 48, distance: 1093.1
click at [1090, 486] on button "Set up profile" at bounding box center [1076, 502] width 218 height 41
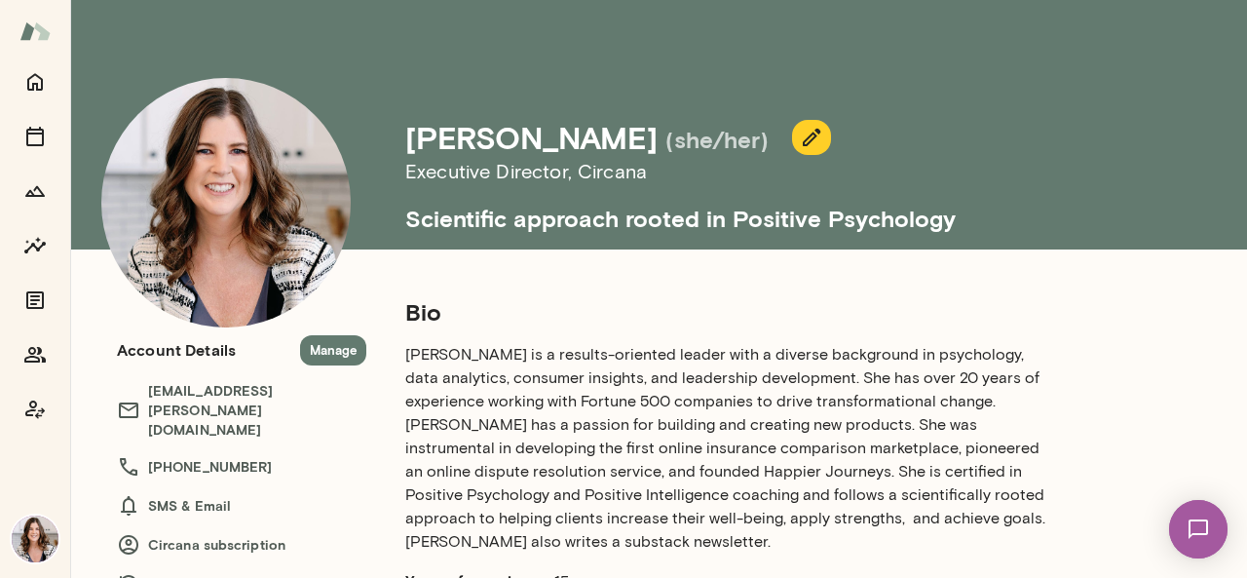
click at [39, 26] on img at bounding box center [34, 31] width 31 height 37
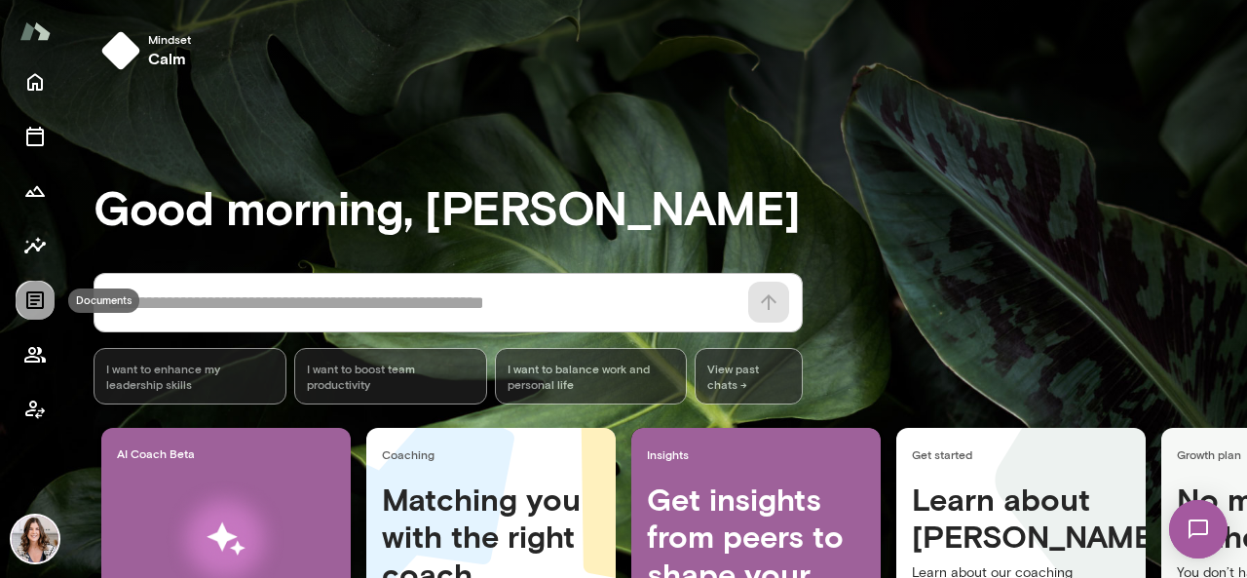
click at [35, 311] on icon "Documents" at bounding box center [34, 299] width 23 height 23
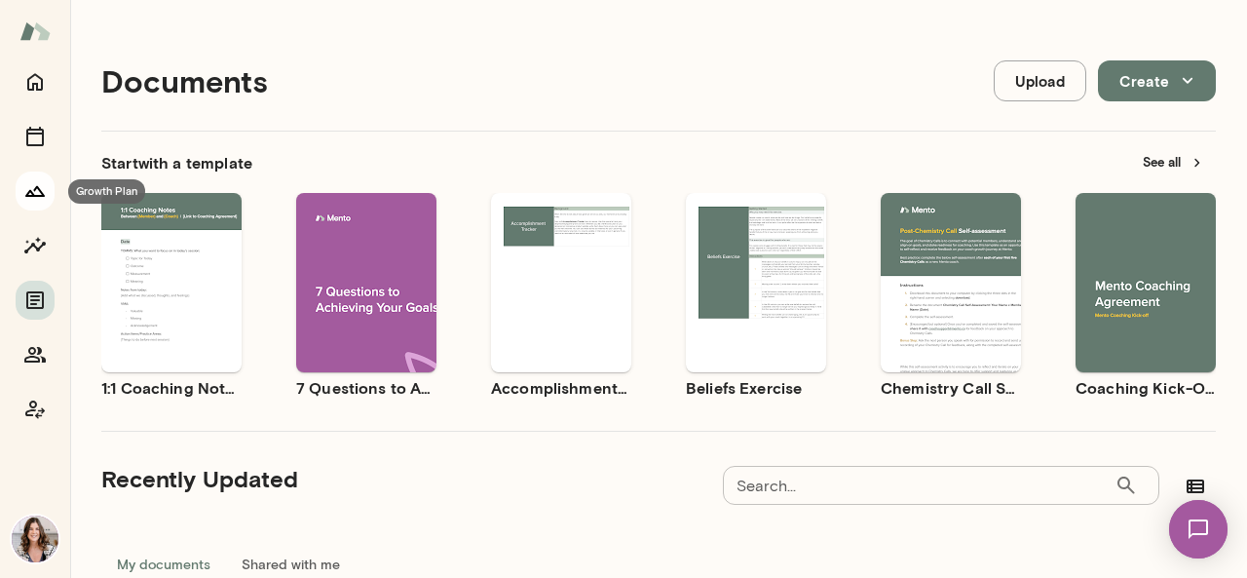
click at [37, 197] on icon "Growth Plan" at bounding box center [34, 190] width 23 height 23
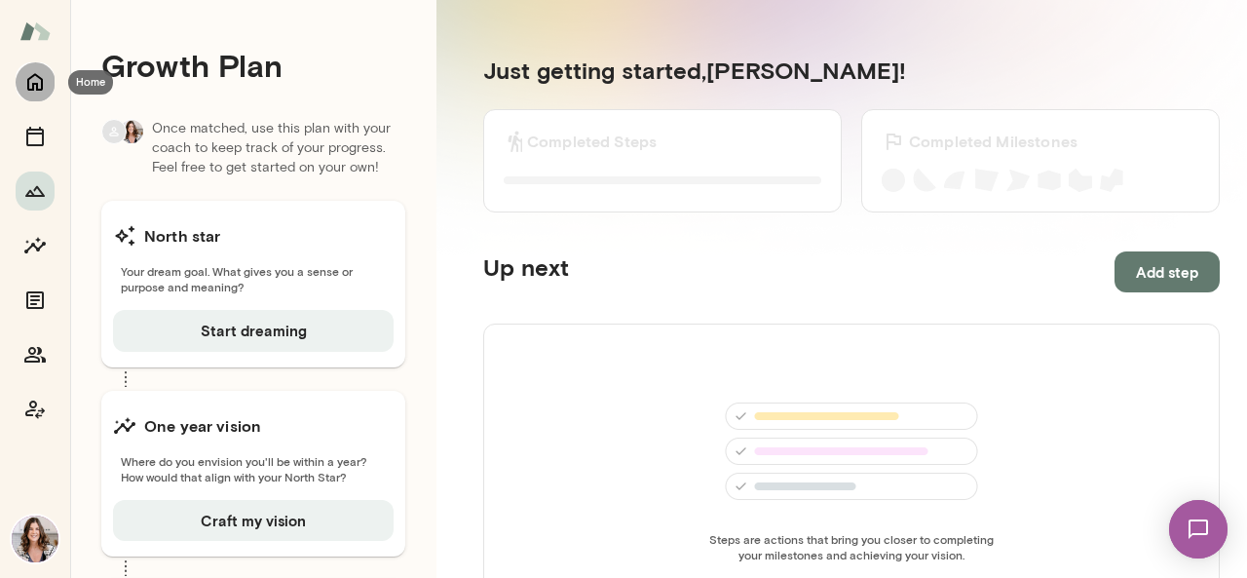
click at [25, 76] on icon "Home" at bounding box center [34, 81] width 23 height 23
